Goal: Information Seeking & Learning: Find specific fact

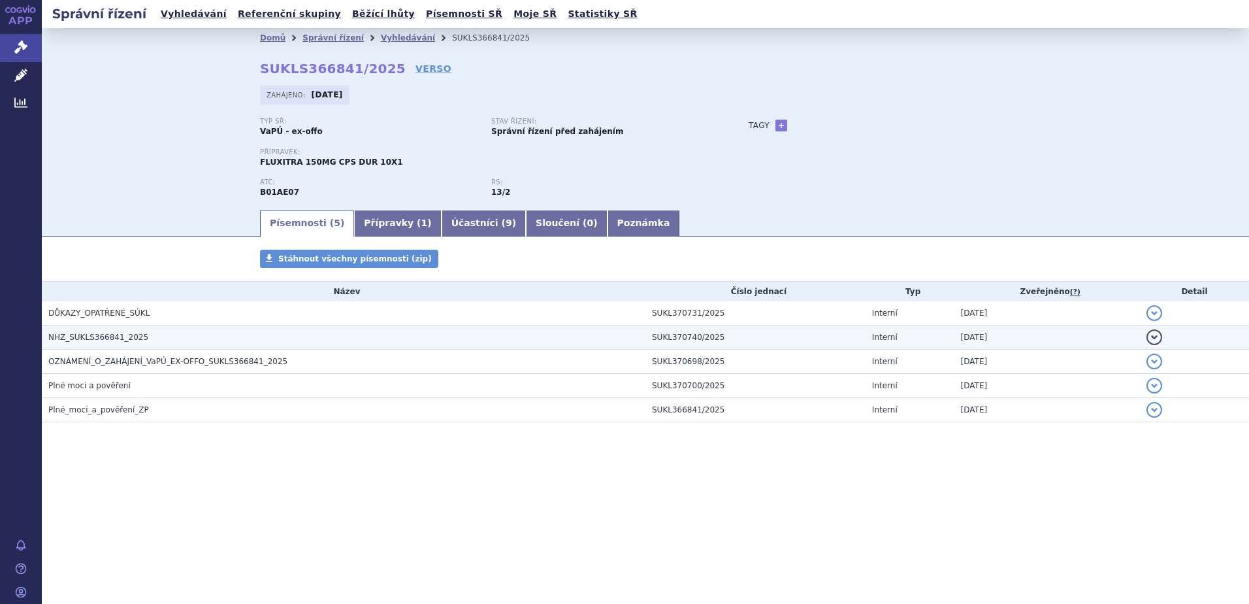
click at [110, 346] on td "NHZ_SUKLS366841_2025" at bounding box center [344, 337] width 604 height 24
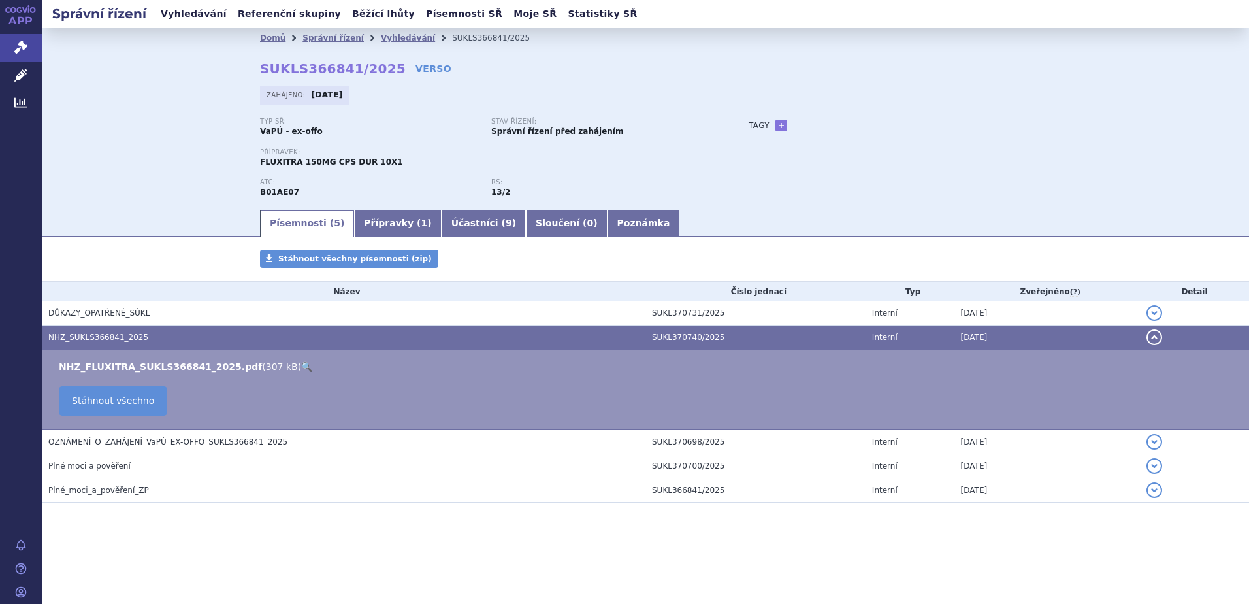
click at [301, 367] on link "🔍" at bounding box center [306, 366] width 11 height 10
click at [186, 16] on link "Vyhledávání" at bounding box center [194, 14] width 74 height 18
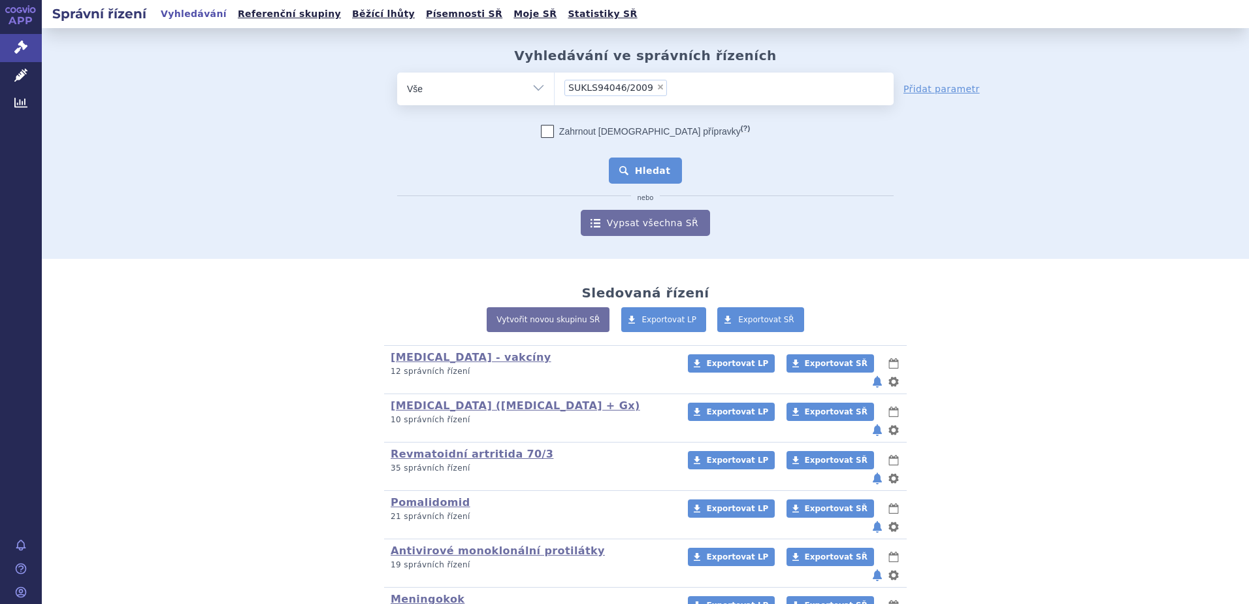
click at [642, 168] on button "Hledat" at bounding box center [646, 170] width 74 height 26
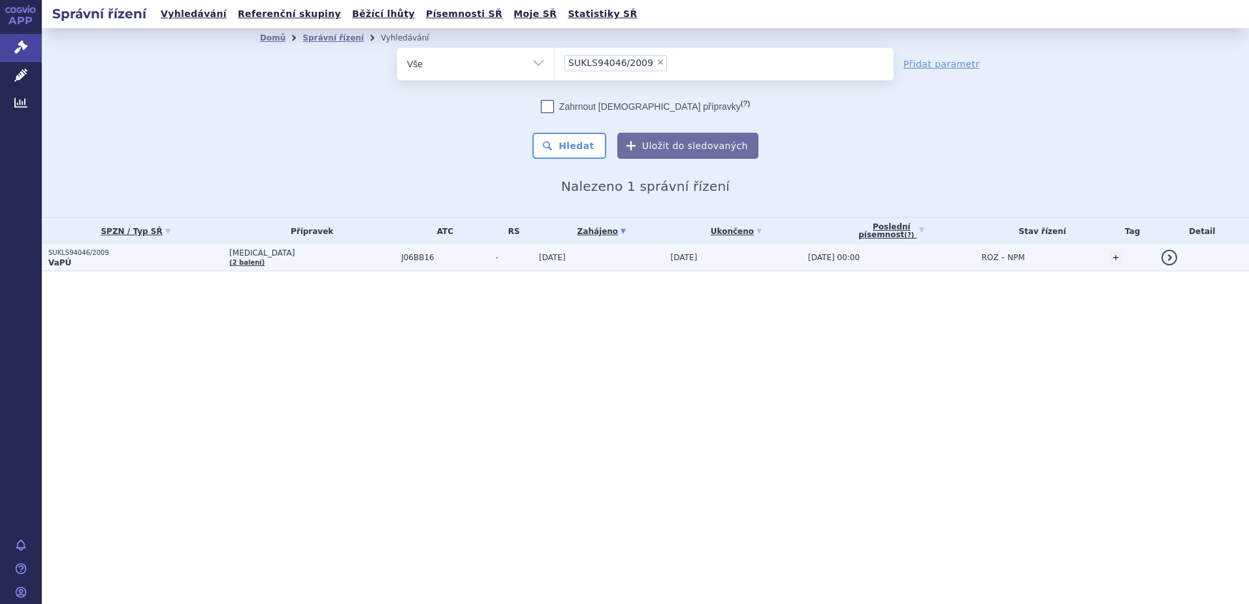
click at [555, 258] on td "[DATE]" at bounding box center [598, 257] width 132 height 27
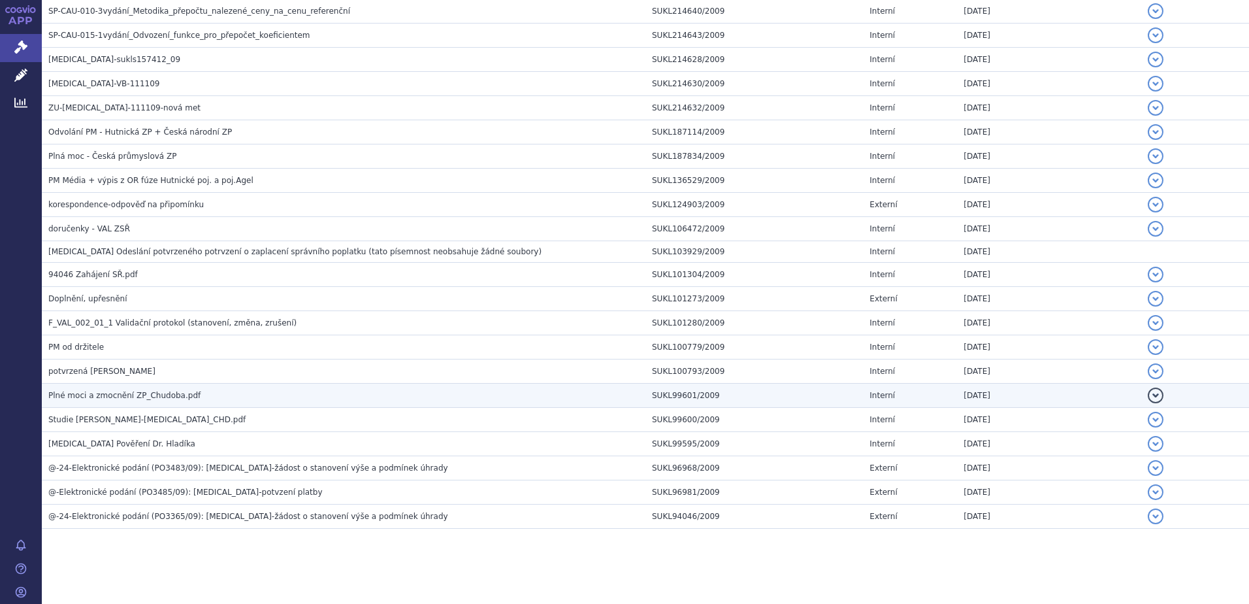
scroll to position [800, 0]
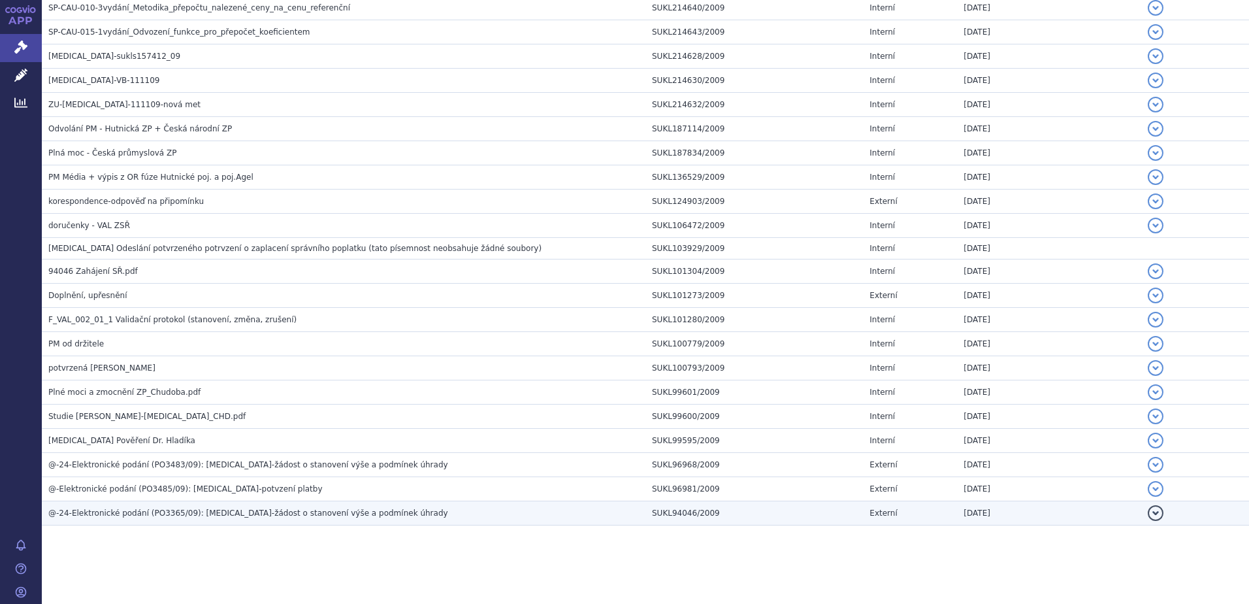
click at [142, 511] on span "@-24-Elektronické podání (PO3365/09): SYNAGIS-žádost o stanovení výše a podmíne…" at bounding box center [248, 512] width 400 height 9
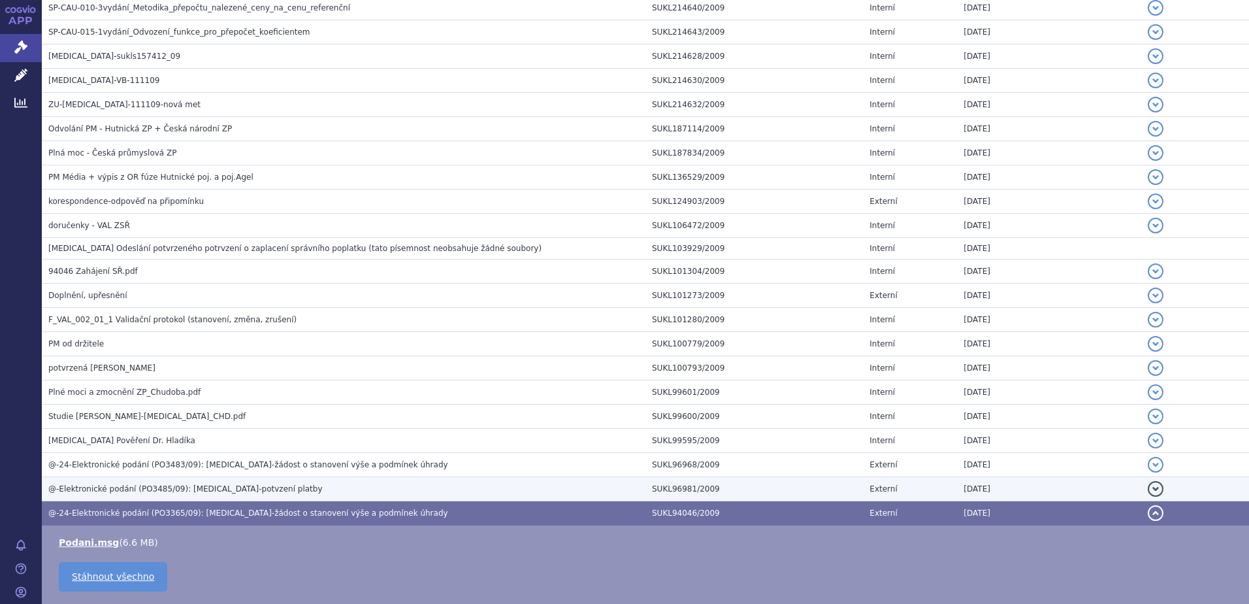
click at [134, 481] on td "@-Elektronické podání (PO3485/09): Synagis-potvzení platby" at bounding box center [344, 489] width 604 height 24
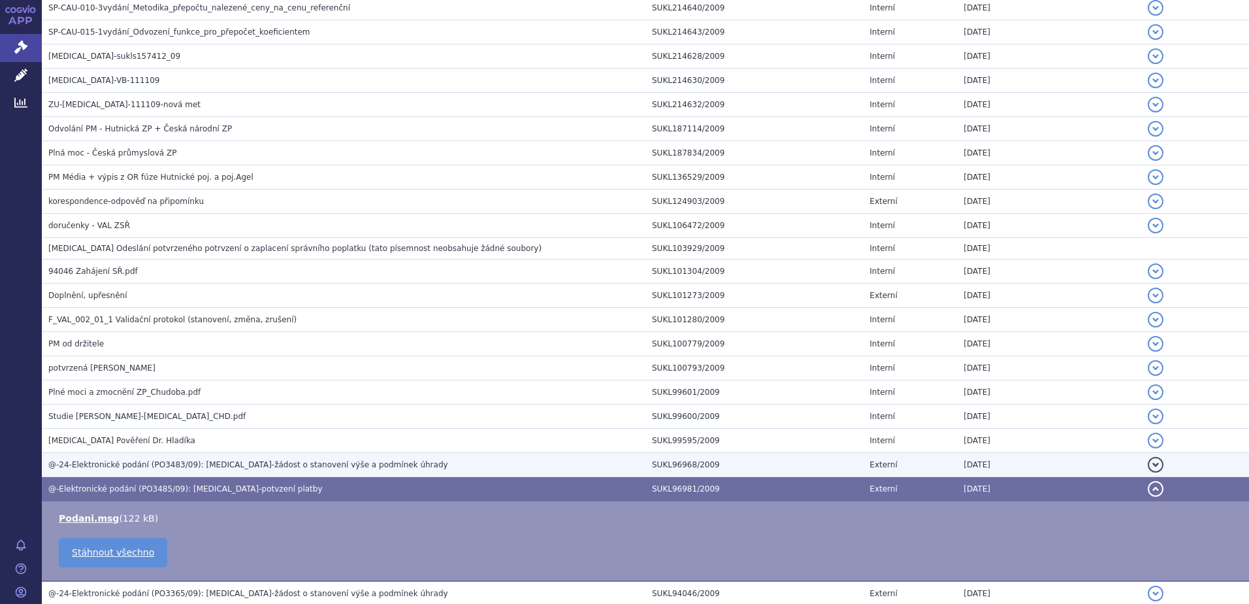
click at [129, 460] on span "@-24-Elektronické podání (PO3483/09): SYNAGIS-žádost o stanovení výše a podmíne…" at bounding box center [248, 464] width 400 height 9
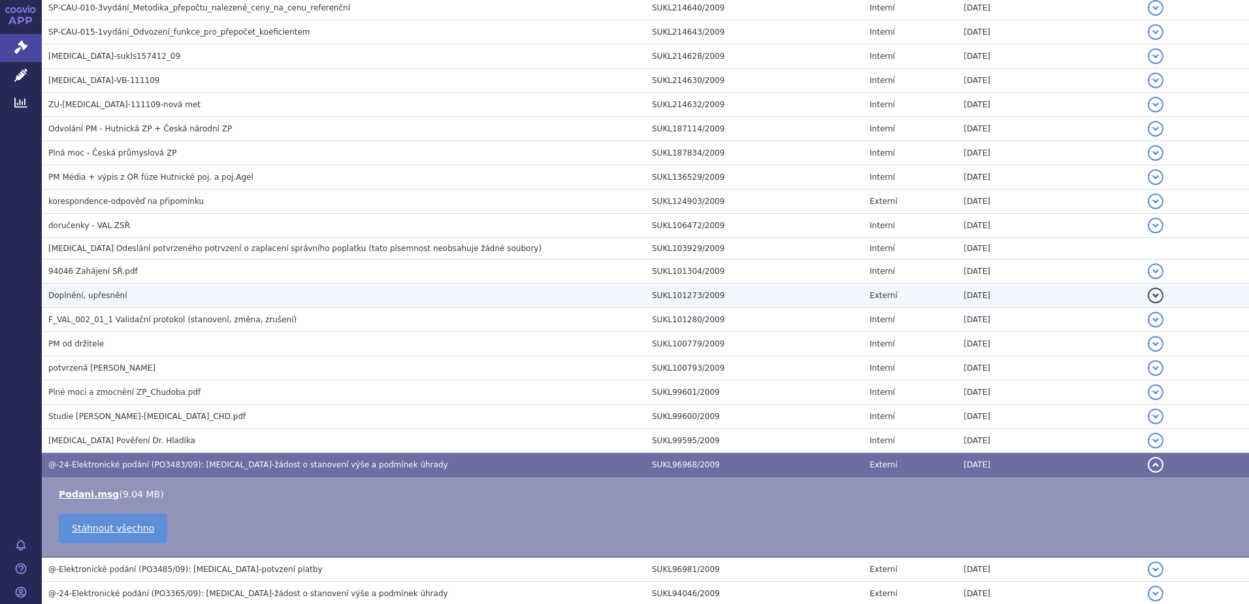
click at [89, 293] on span "Doplnění, upřesnění" at bounding box center [87, 295] width 79 height 9
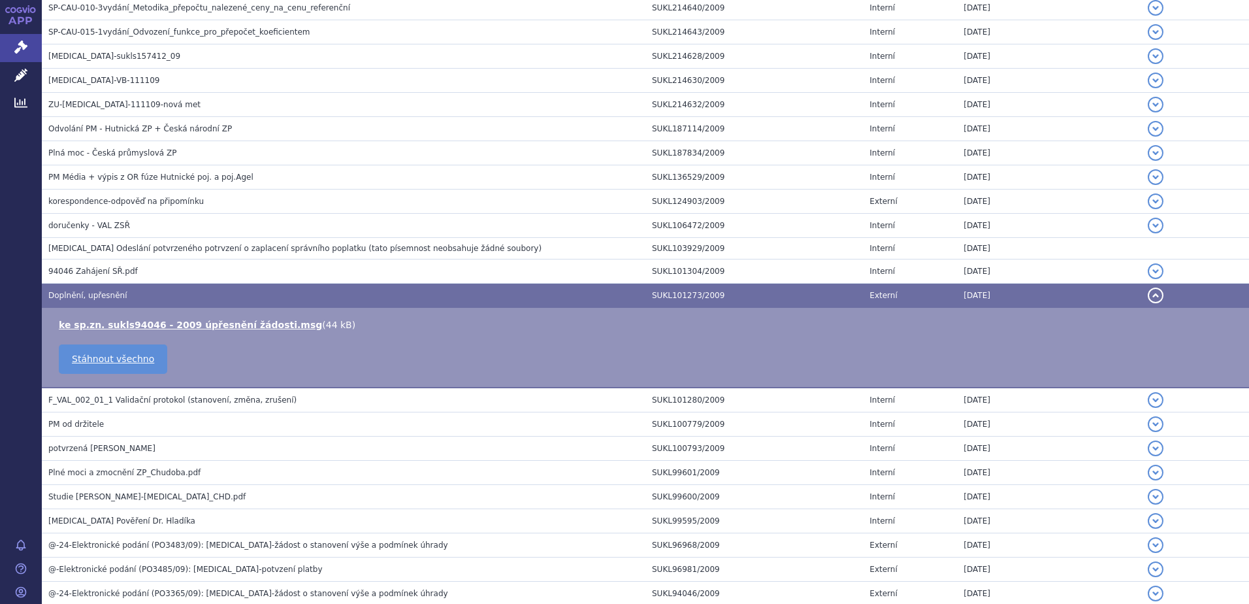
click at [91, 249] on span "Synagis Odeslání potvrzeného potrvzení o zaplacení správního poplatku" at bounding box center [206, 248] width 317 height 9
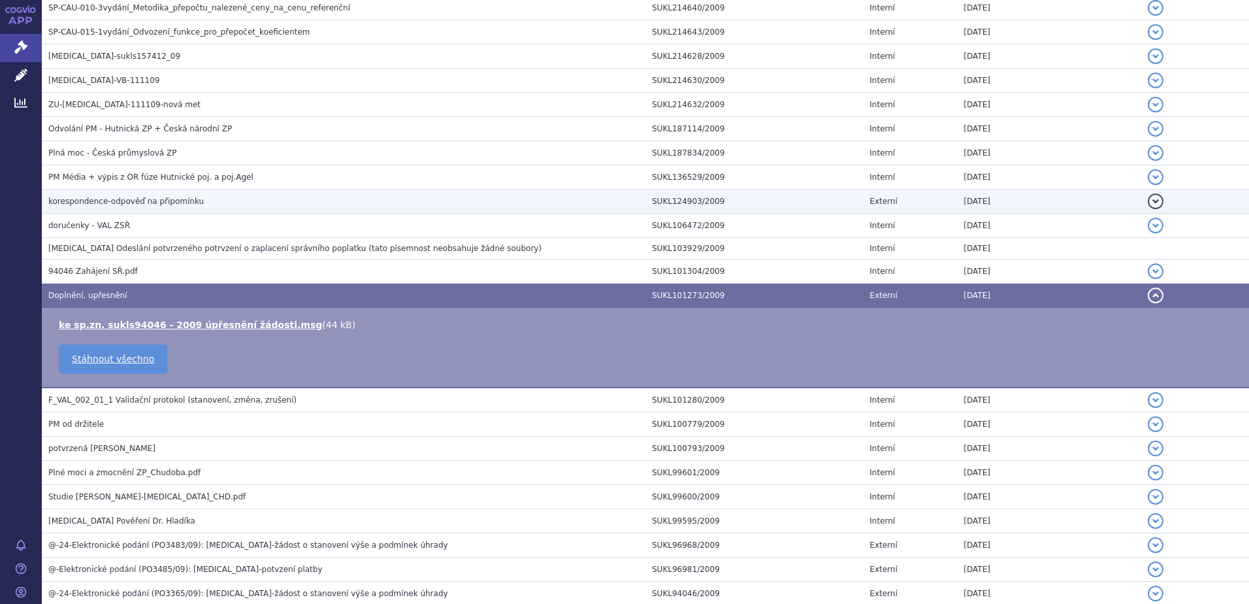
click at [88, 206] on span "korespondence-odpověď na připomínku" at bounding box center [125, 201] width 155 height 9
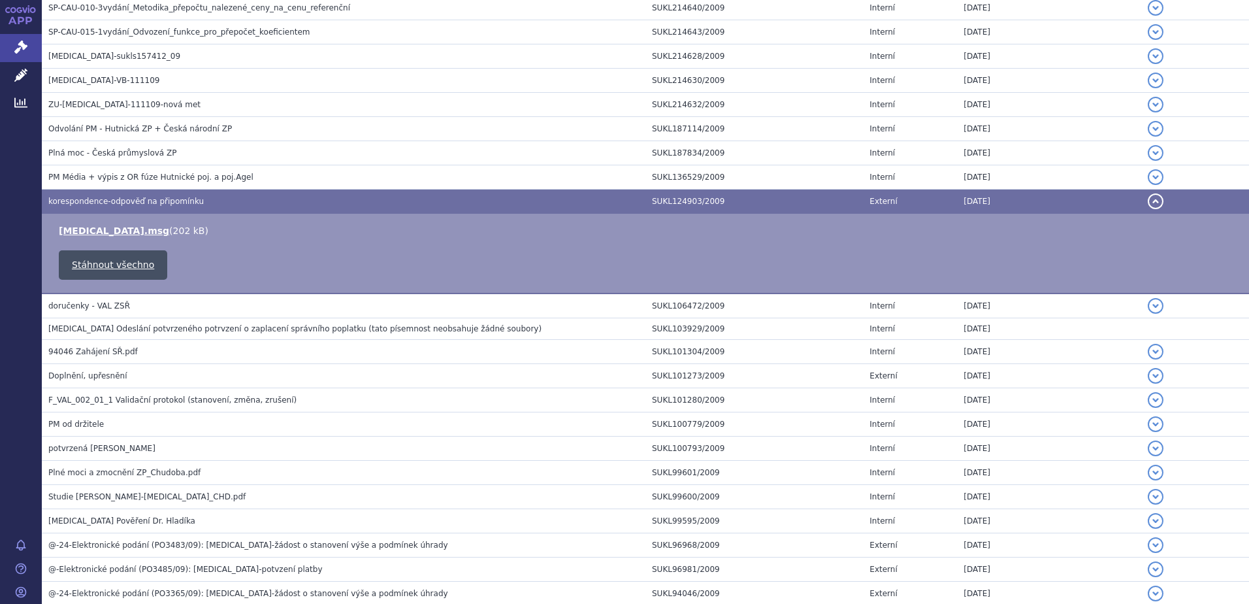
scroll to position [735, 0]
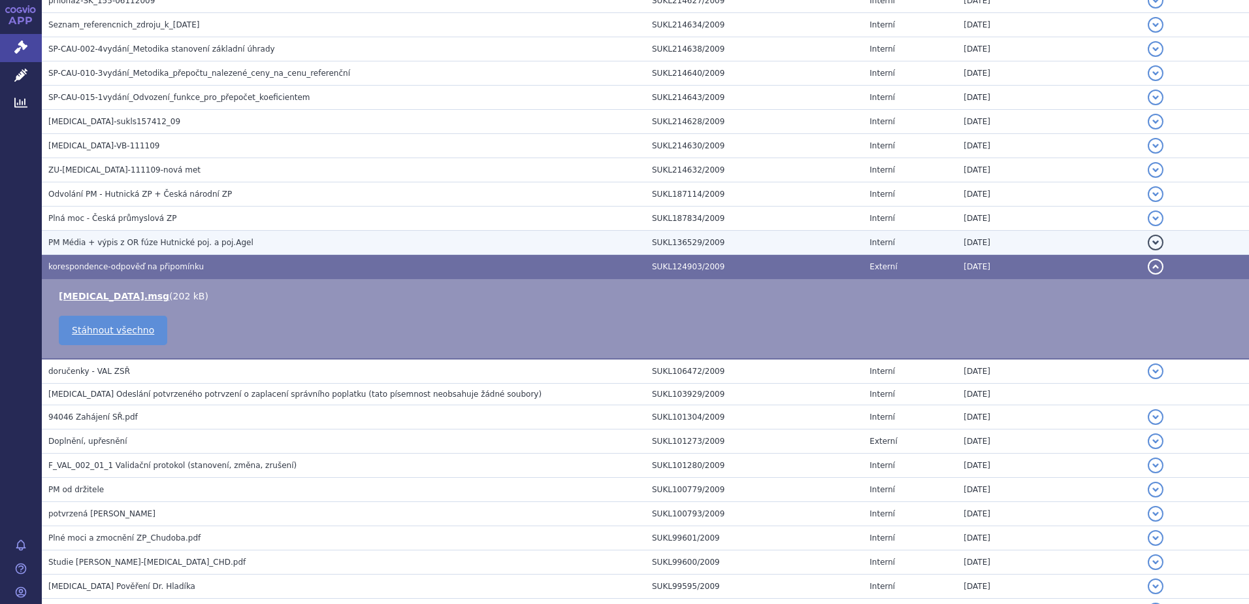
click at [81, 234] on td "PM Média + výpis z OR fúze Hutnické poj. a poj.Agel" at bounding box center [344, 243] width 604 height 24
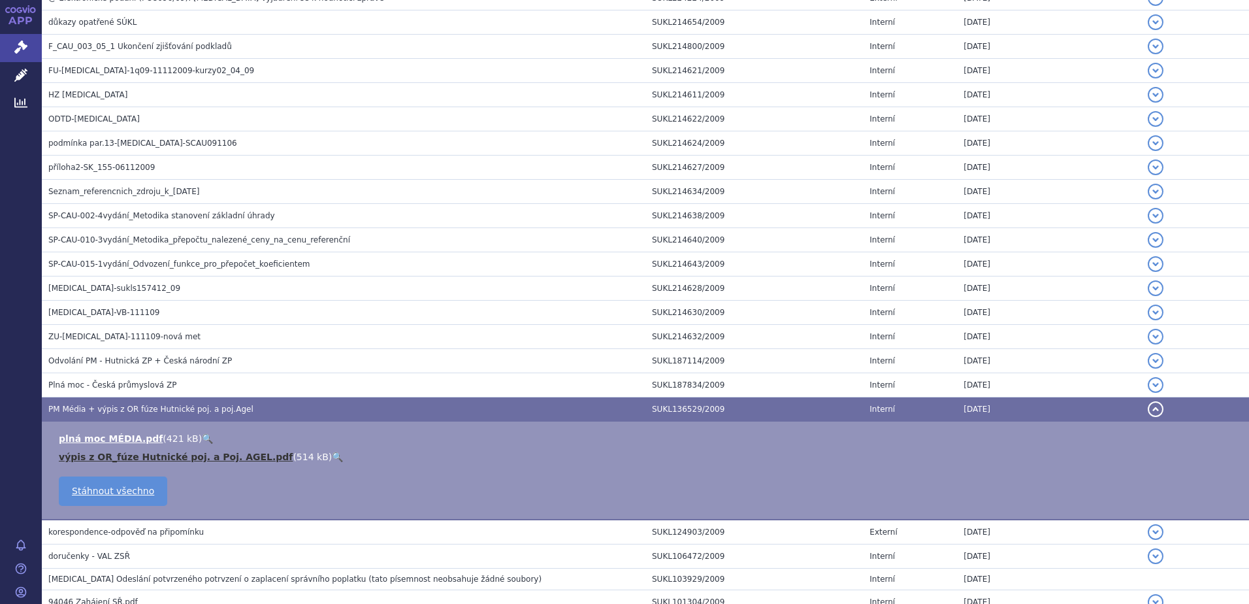
scroll to position [539, 0]
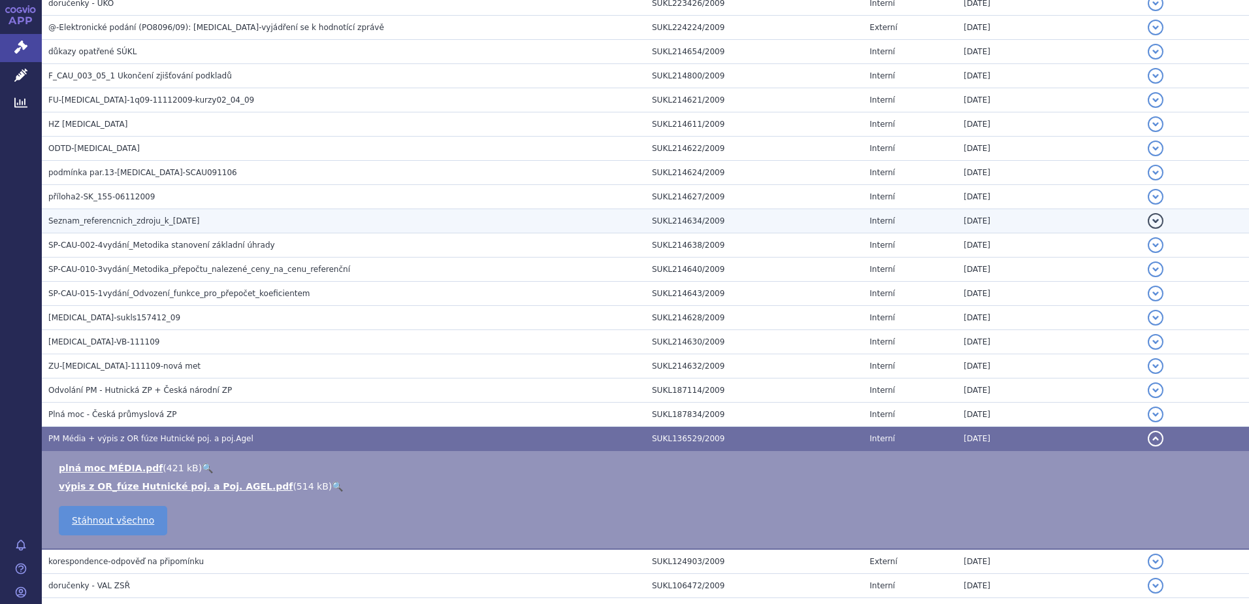
click at [102, 218] on span "Seznam_referencnich_zdroju_k_13.08.2009" at bounding box center [123, 220] width 151 height 9
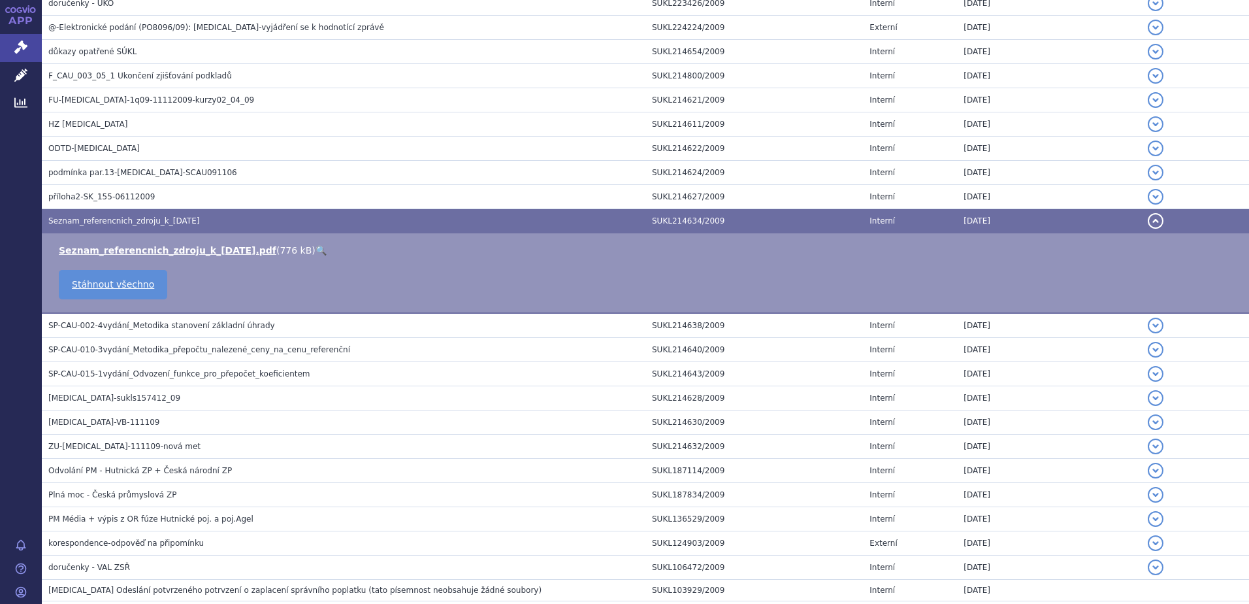
click at [102, 218] on span "Seznam_referencnich_zdroju_k_13.08.2009" at bounding box center [123, 220] width 151 height 9
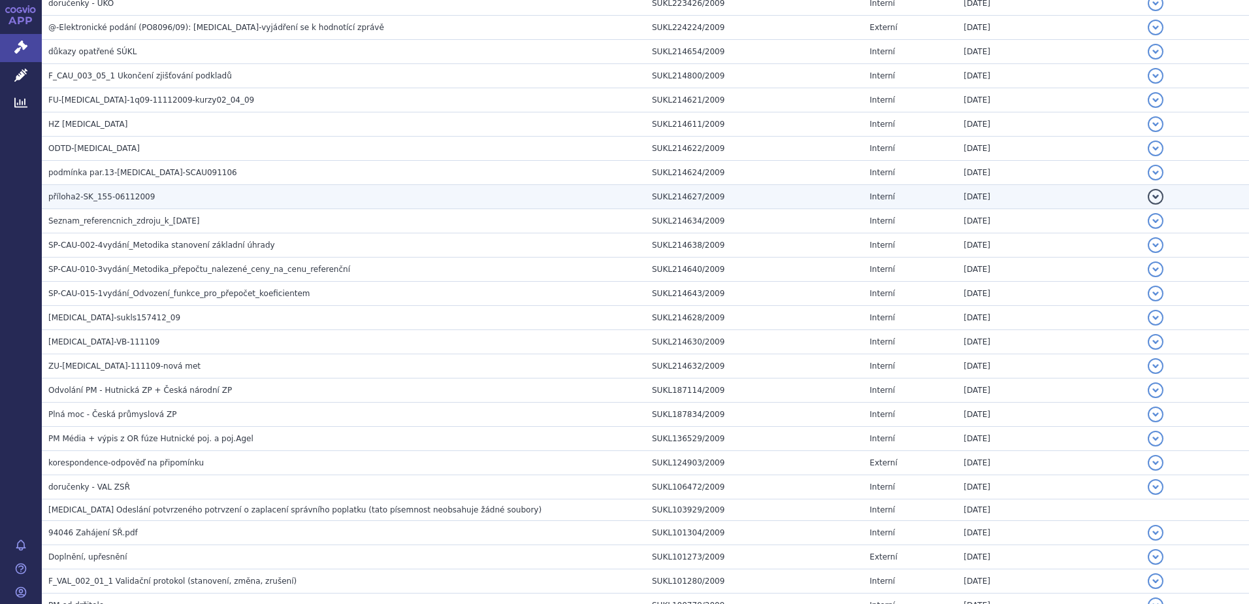
click at [89, 200] on span "příloha2-SK_155-06112009" at bounding box center [101, 196] width 106 height 9
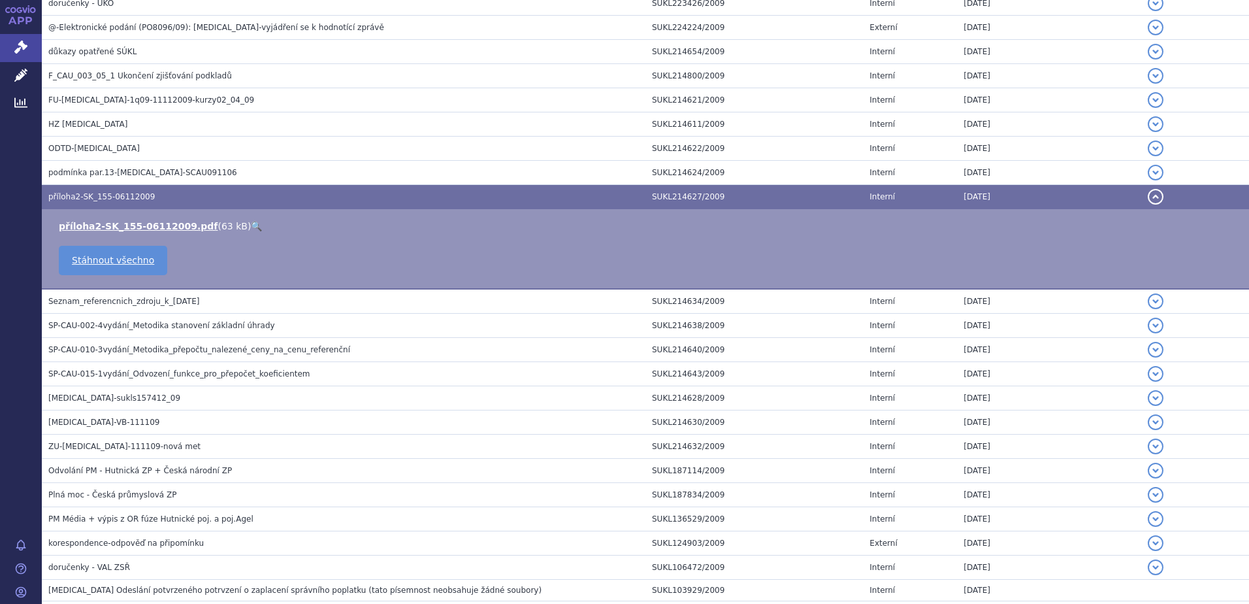
click at [90, 196] on span "příloha2-SK_155-06112009" at bounding box center [101, 196] width 106 height 9
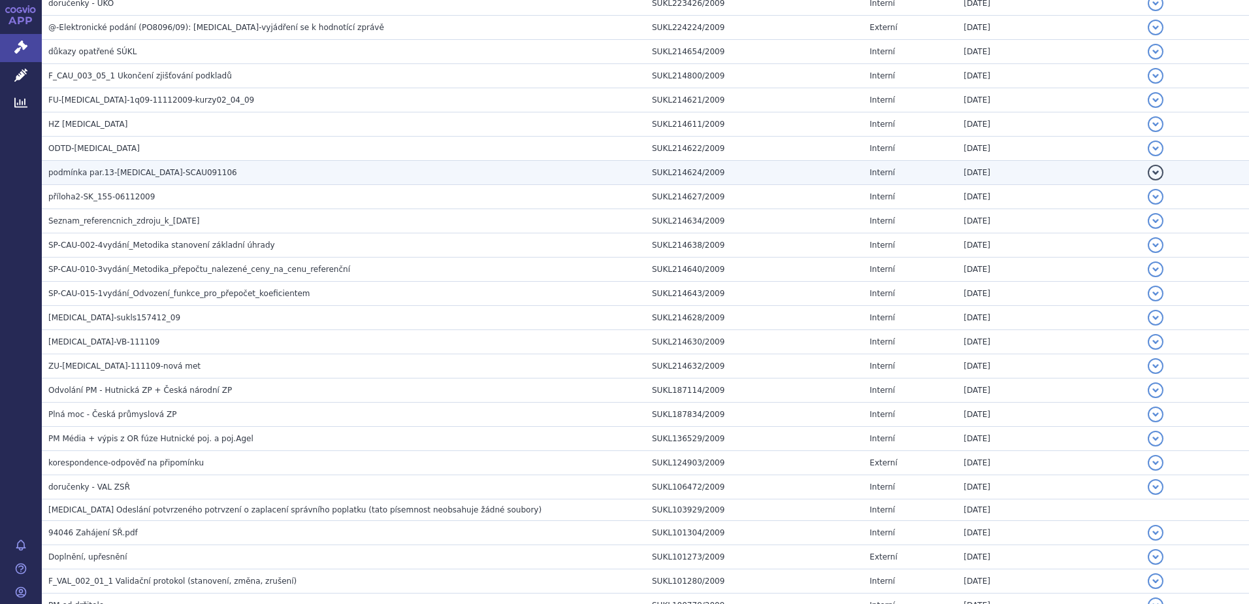
click at [90, 176] on span "podmínka par.13-palivizumab-SCAU091106" at bounding box center [142, 172] width 189 height 9
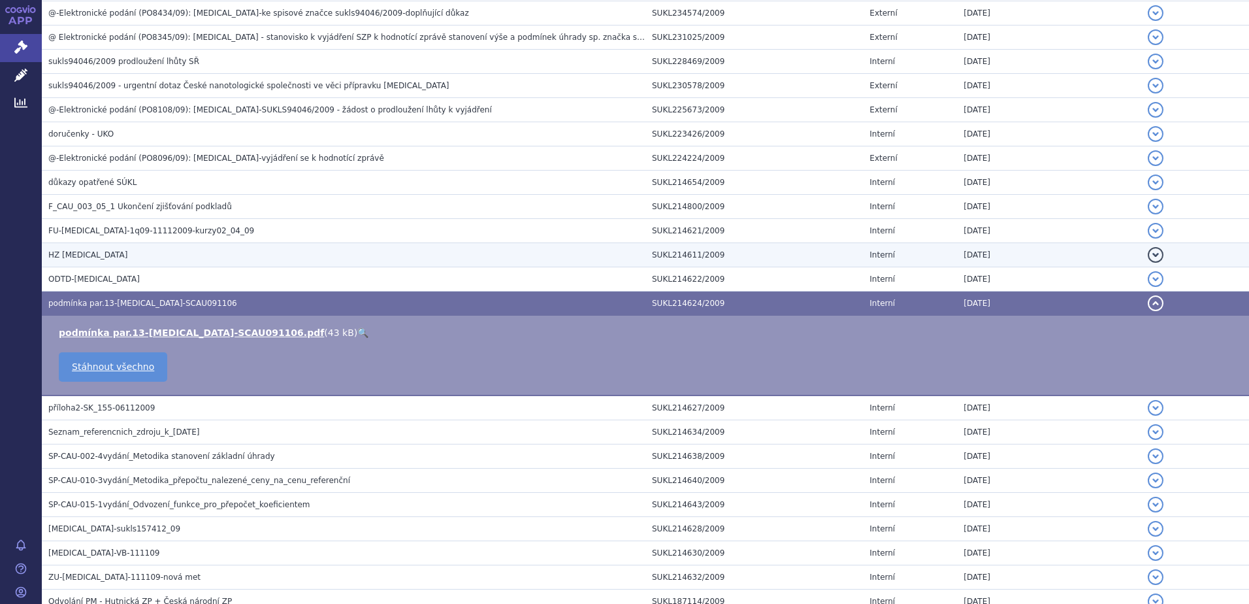
scroll to position [343, 0]
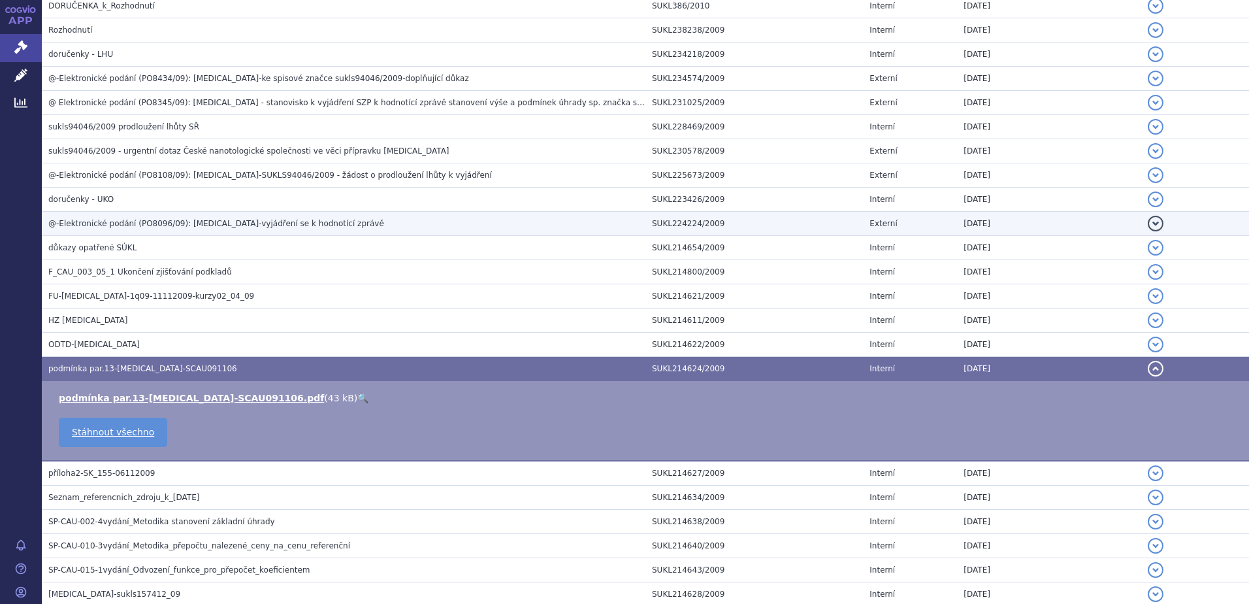
click at [96, 222] on span "@-Elektronické podání (PO8096/09): Synagis-vyjádření se k hodnotící zprávě" at bounding box center [216, 223] width 336 height 9
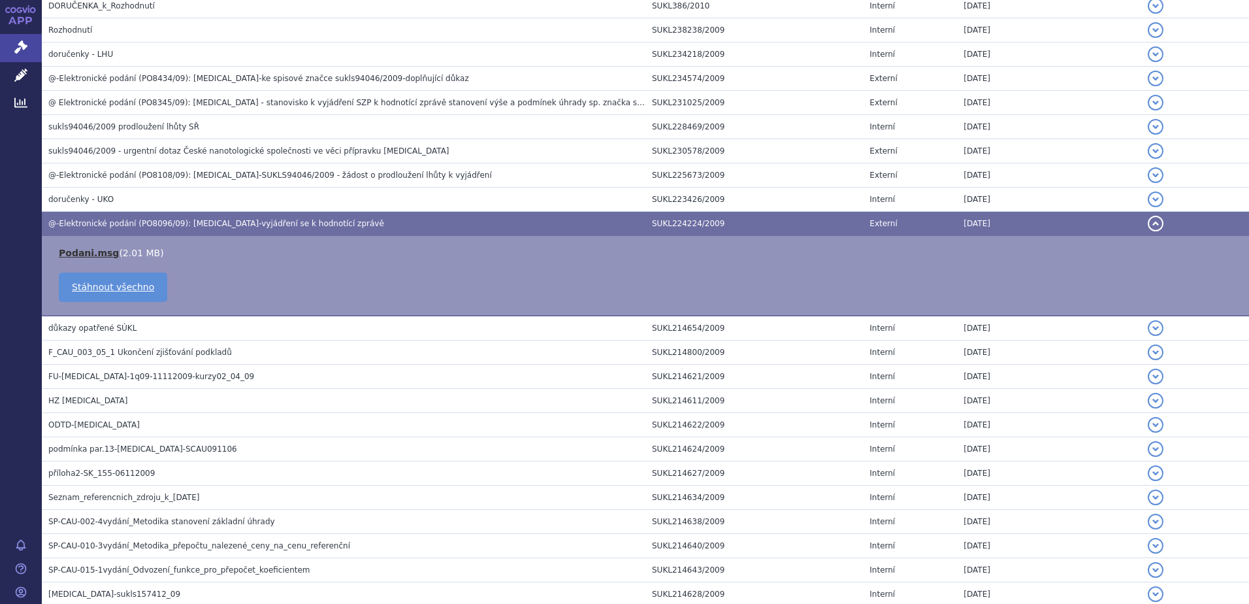
click at [83, 253] on link "Podani.msg" at bounding box center [89, 253] width 60 height 10
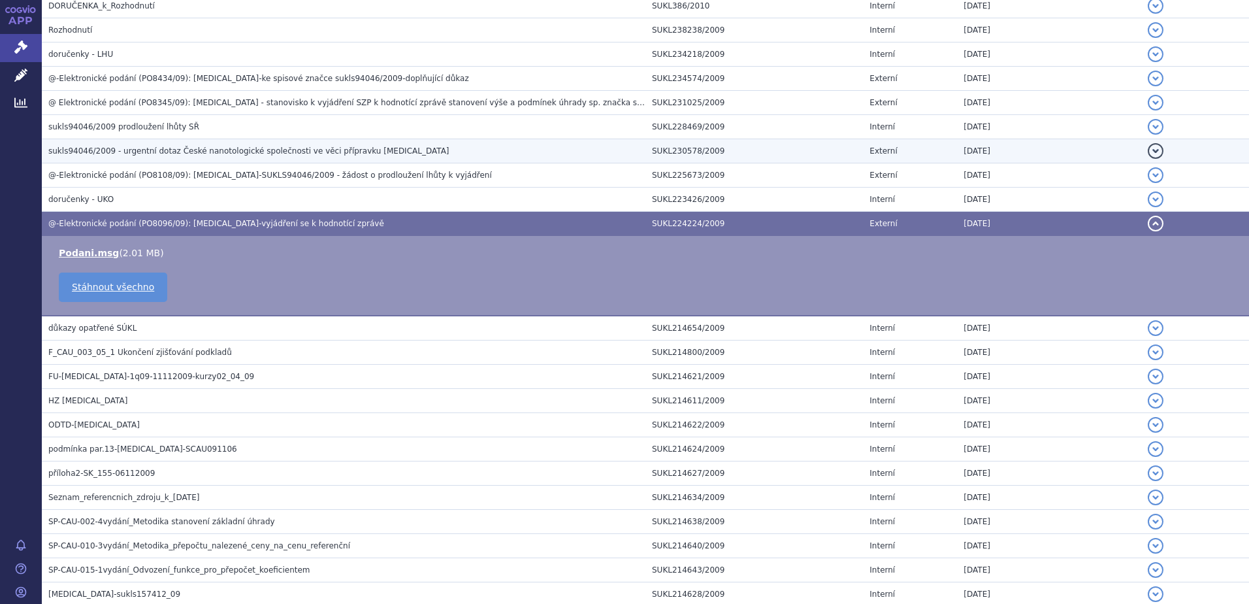
click at [119, 145] on h3 "sukls94046/2009 - urgentní dotaz České nanotologické společnosti ve věci přípra…" at bounding box center [346, 150] width 597 height 13
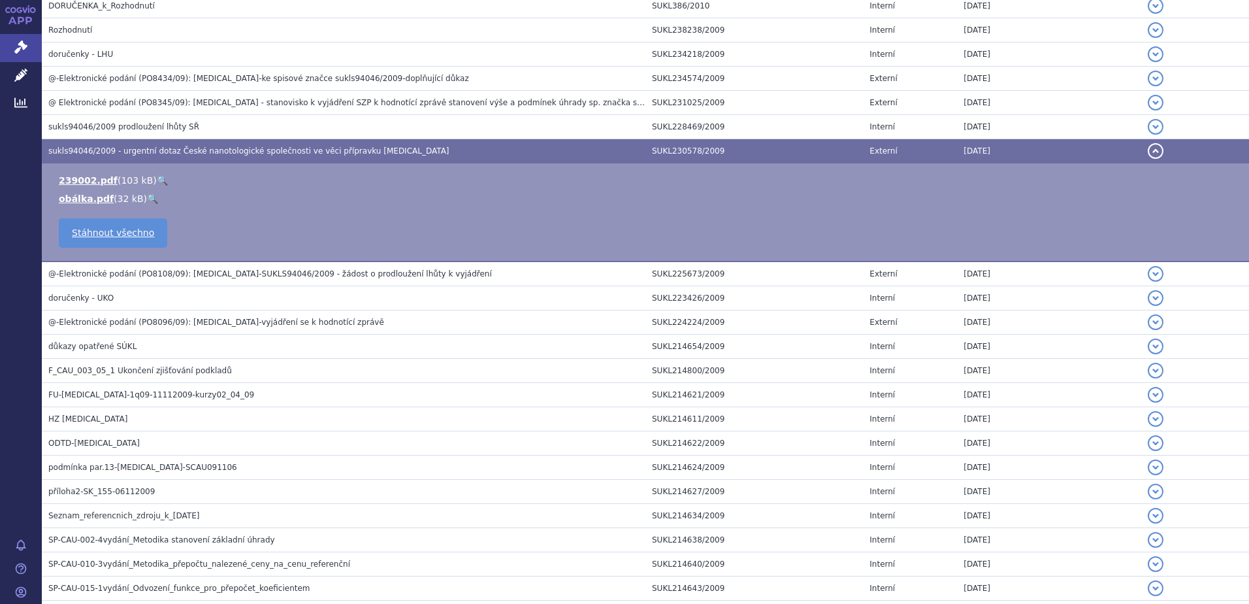
click at [157, 182] on link "🔍" at bounding box center [162, 180] width 11 height 10
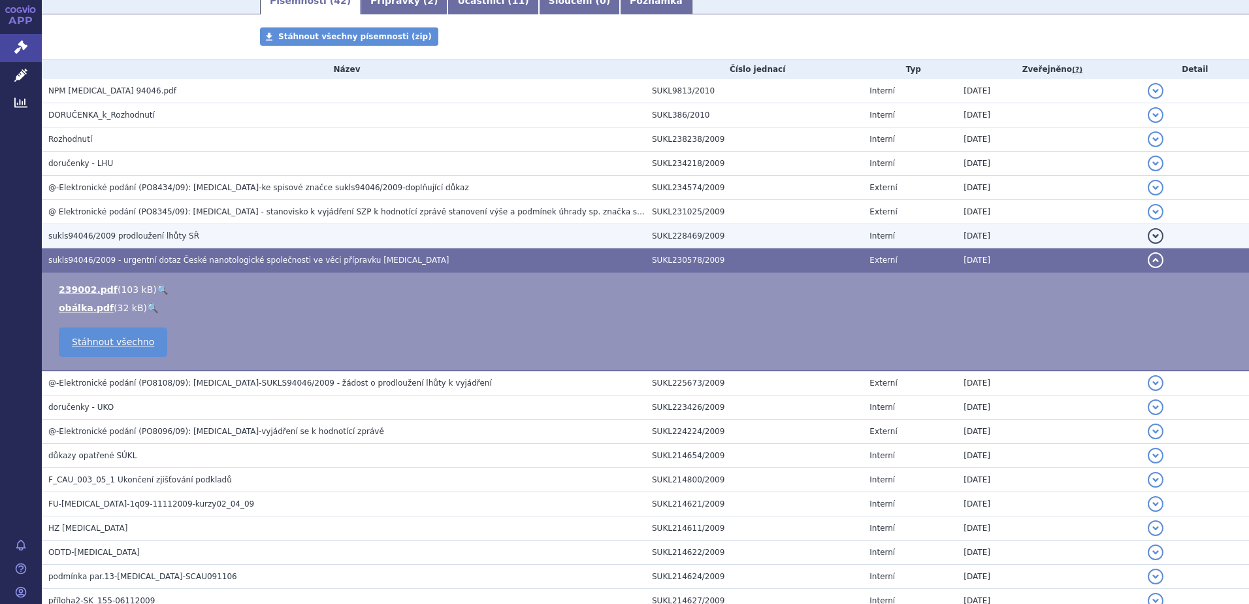
scroll to position [212, 0]
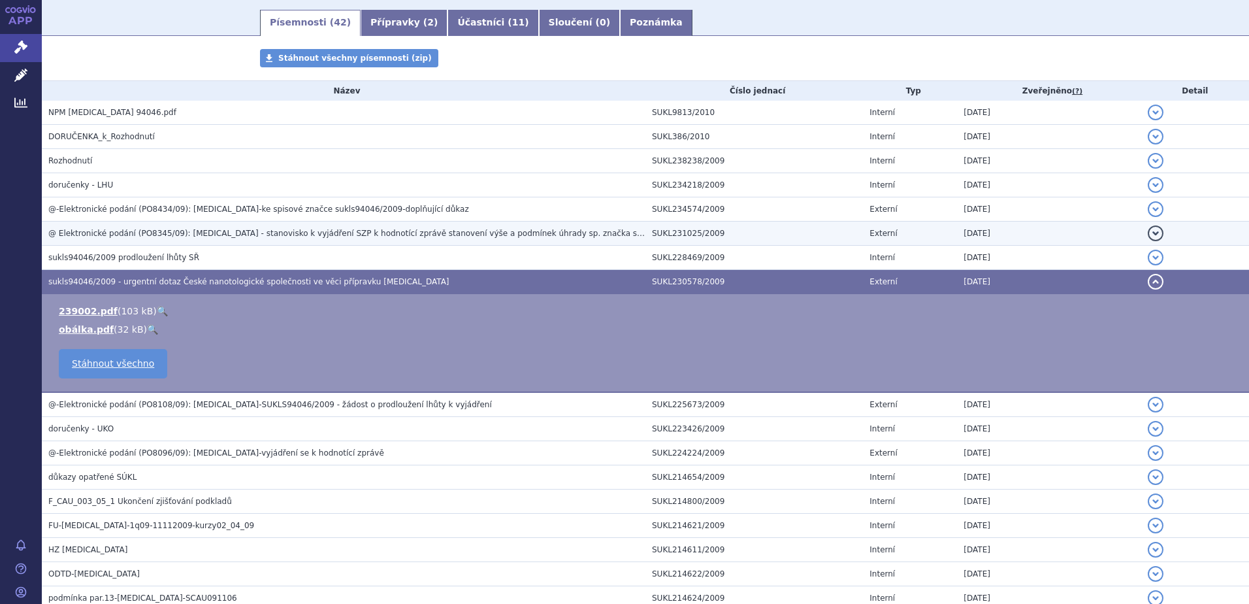
click at [254, 236] on span "@ Elektronické podání (PO8345/09): SYNAGIS - stanovisko k vyjádření SZP k hodno…" at bounding box center [374, 233] width 652 height 9
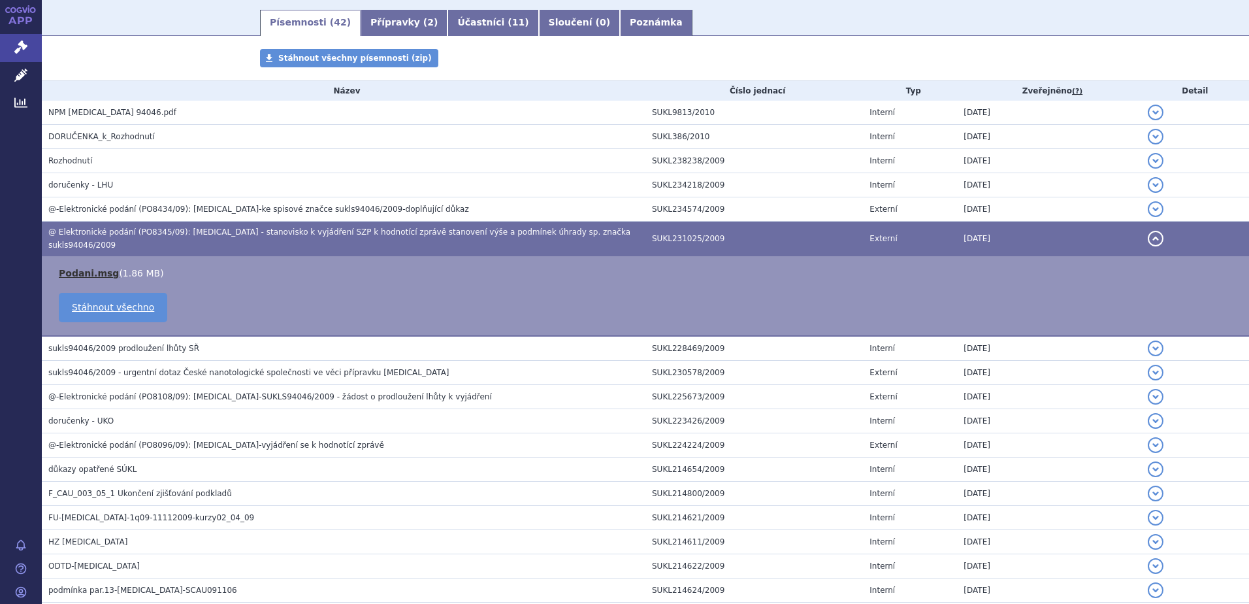
click at [80, 268] on link "Podani.msg" at bounding box center [89, 273] width 60 height 10
